Goal: Information Seeking & Learning: Find specific fact

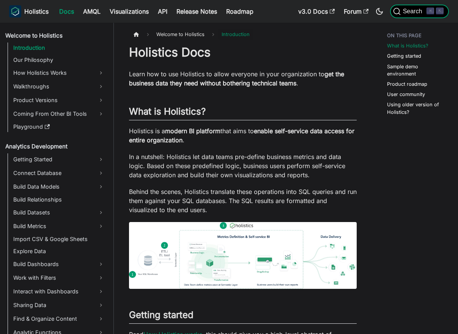
click at [416, 13] on span "Search" at bounding box center [414, 11] width 26 height 7
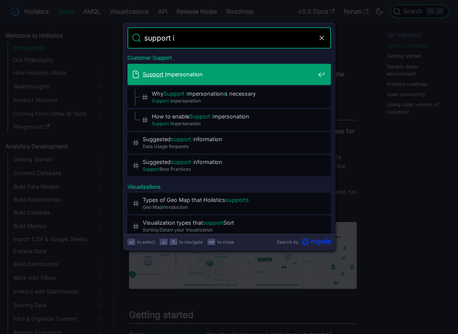
type input "support ip"
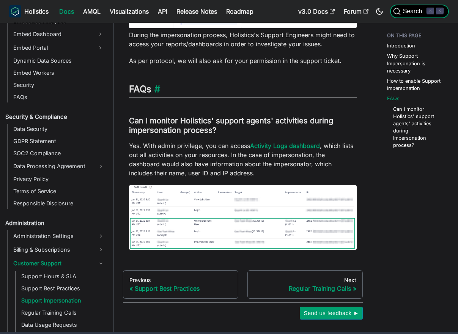
scroll to position [380, 0]
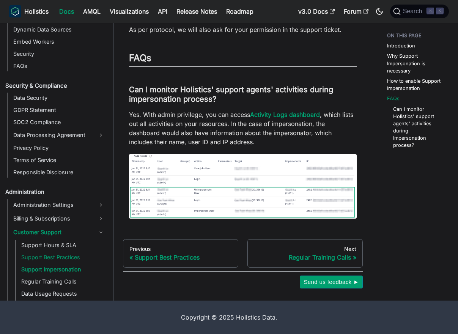
click at [67, 257] on link "Support Best Practices" at bounding box center [63, 257] width 88 height 11
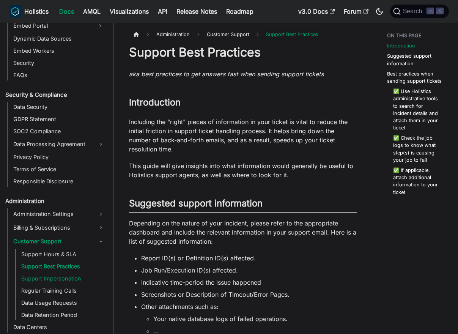
scroll to position [895, 0]
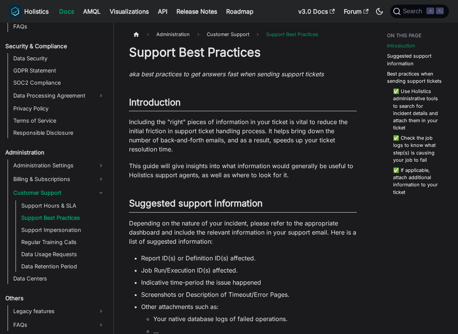
scroll to position [380, 0]
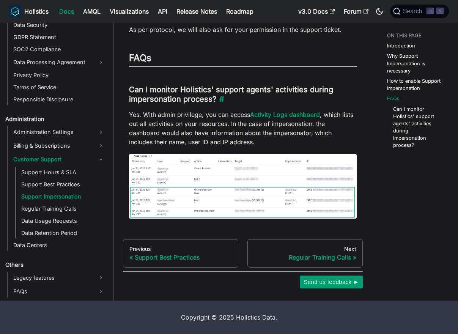
click at [236, 100] on h3 "Can I monitor Holistics' support agents' activities during impersonation proces…" at bounding box center [243, 94] width 228 height 19
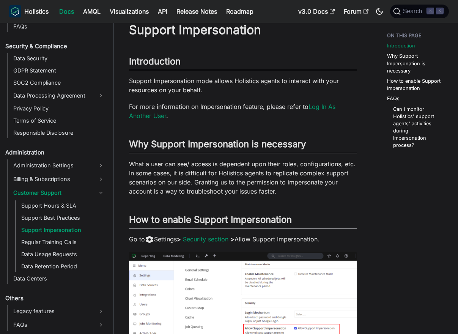
scroll to position [0, 0]
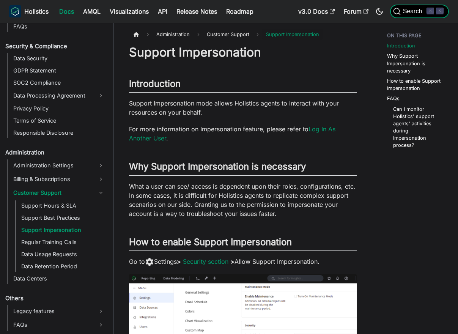
click at [412, 9] on span "Search" at bounding box center [414, 11] width 26 height 7
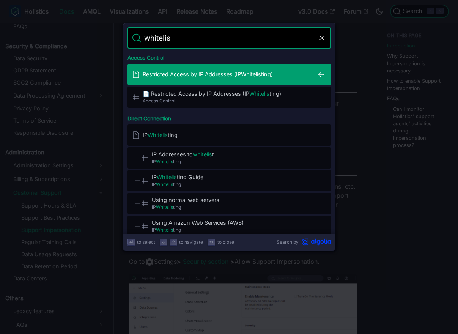
type input "whitelist"
click at [268, 77] on span "Restricted Access by IP Addresses (IP Whitelist ing)" at bounding box center [229, 74] width 172 height 7
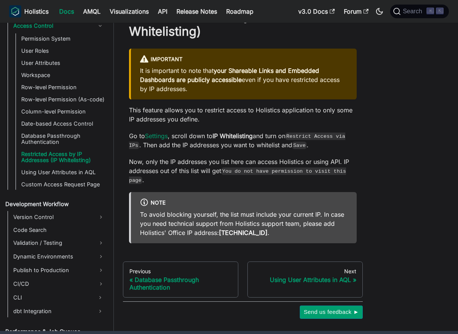
scroll to position [53, 0]
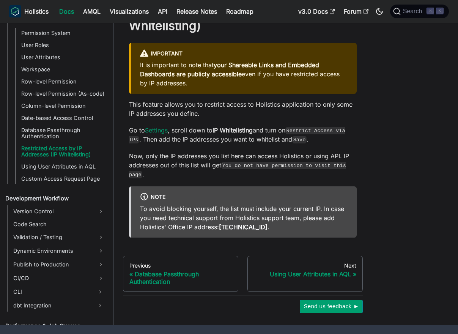
click at [324, 208] on p "To avoid blocking yourself, the list must include your current IP. In case you …" at bounding box center [244, 217] width 208 height 27
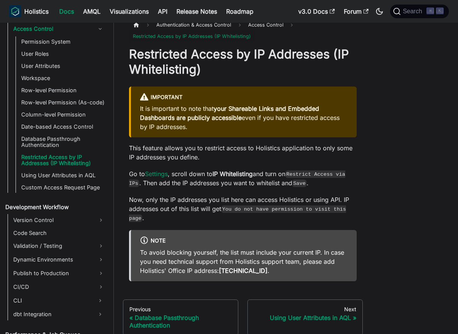
scroll to position [12, 0]
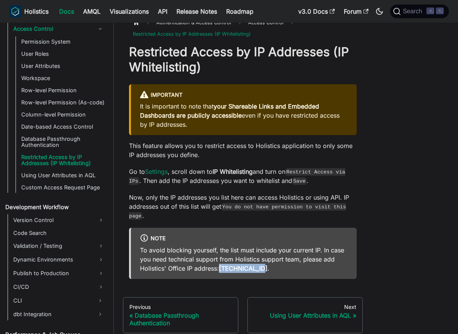
drag, startPoint x: 222, startPoint y: 269, endPoint x: 257, endPoint y: 272, distance: 35.5
click at [257, 272] on p "To avoid blocking yourself, the list must include your current IP. In case you …" at bounding box center [244, 259] width 208 height 27
click at [331, 263] on p "To avoid blocking yourself, the list must include your current IP. In case you …" at bounding box center [244, 259] width 208 height 27
drag, startPoint x: 221, startPoint y: 267, endPoint x: 256, endPoint y: 269, distance: 34.6
click at [256, 270] on strong "[TECHNICAL_ID]" at bounding box center [243, 269] width 49 height 8
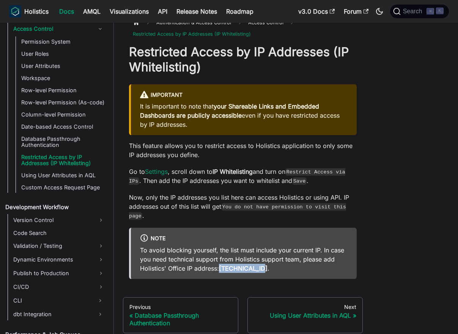
copy strong "[TECHNICAL_ID]"
click at [299, 259] on p "To avoid blocking yourself, the list must include your current IP. In case you …" at bounding box center [244, 259] width 208 height 27
drag, startPoint x: 139, startPoint y: 267, endPoint x: 217, endPoint y: 269, distance: 77.9
click at [217, 269] on div "note To avoid blocking yourself, the list must include your current IP. In case…" at bounding box center [243, 253] width 228 height 51
